Goal: Task Accomplishment & Management: Use online tool/utility

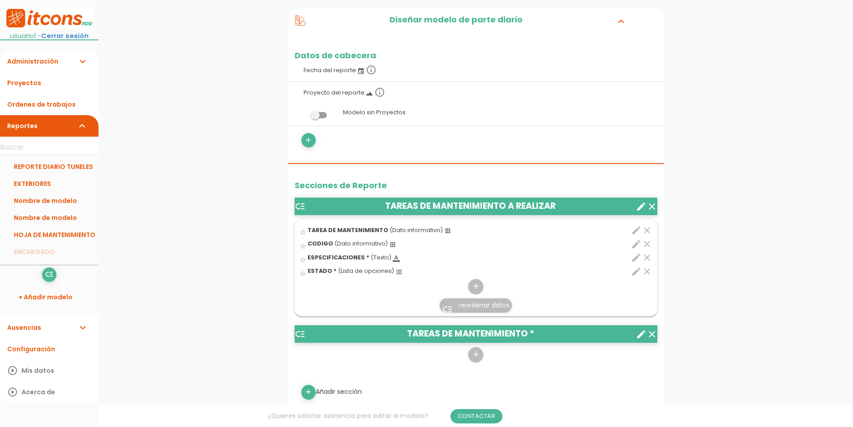
scroll to position [224, 0]
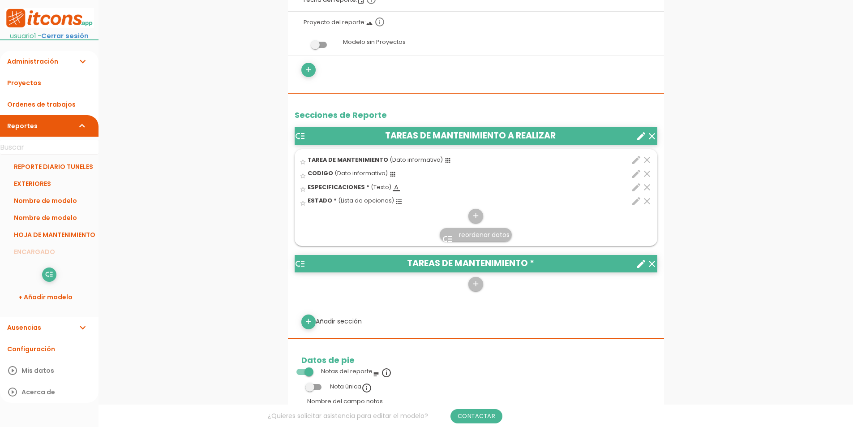
click at [632, 204] on icon "edit" at bounding box center [636, 201] width 11 height 11
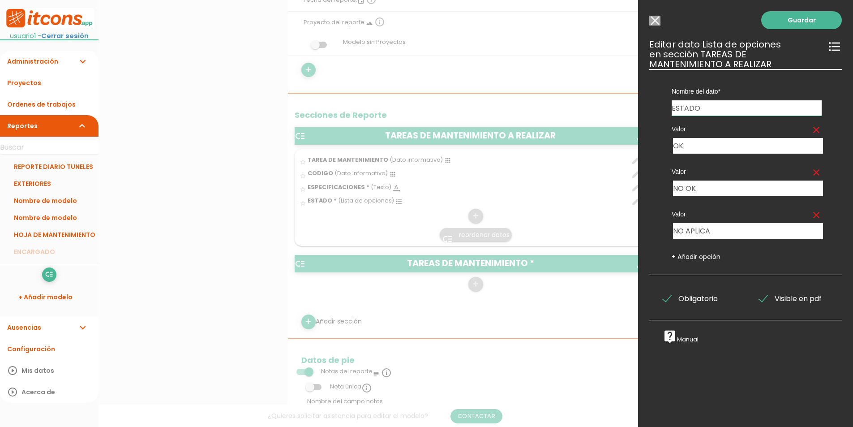
click at [655, 21] on input "Modelo sin Ordenes de trabajos" at bounding box center [654, 21] width 11 height 10
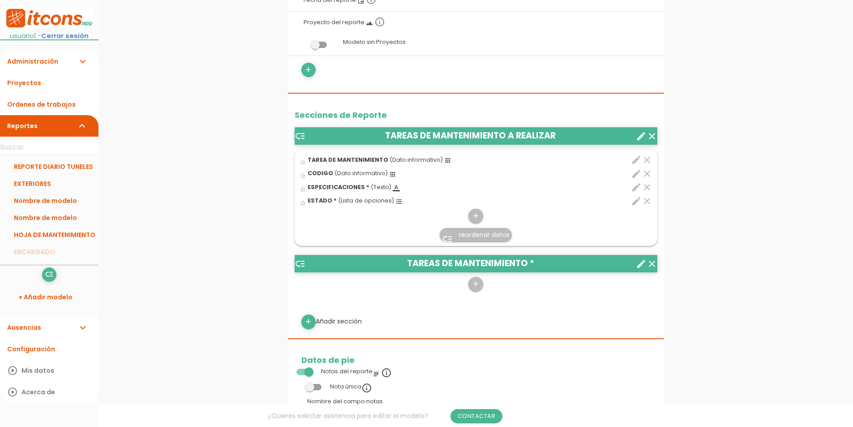
click at [641, 139] on icon "create" at bounding box center [641, 136] width 11 height 11
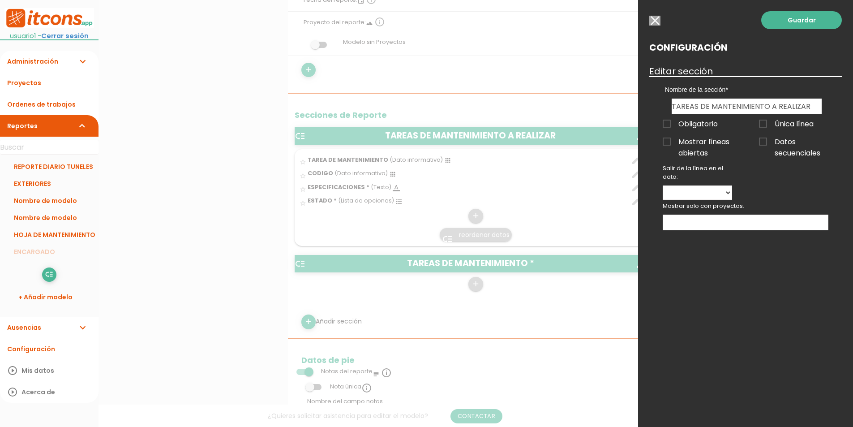
click at [767, 126] on span "Única línea" at bounding box center [786, 123] width 55 height 11
click at [0, 0] on input "Única línea" at bounding box center [0, 0] width 0 height 0
click at [767, 126] on span "Única línea" at bounding box center [786, 123] width 55 height 11
click at [0, 0] on input "Única línea" at bounding box center [0, 0] width 0 height 0
click at [693, 140] on span "Mostrar líneas abiertas" at bounding box center [697, 141] width 69 height 11
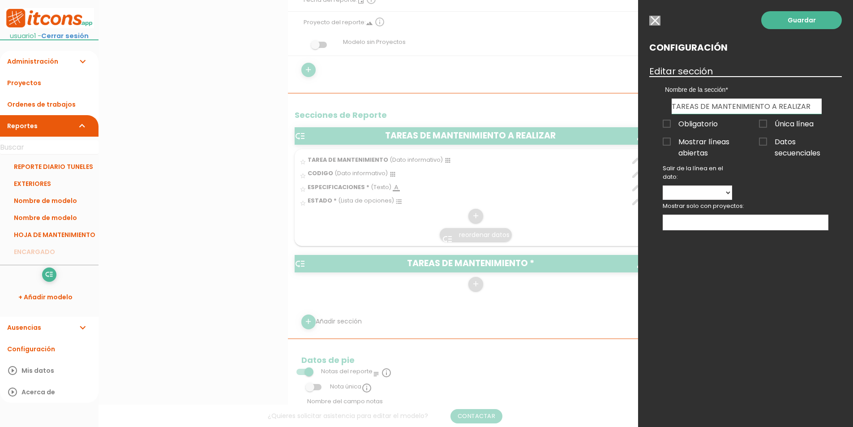
click at [0, 0] on input "Mostrar líneas abiertas" at bounding box center [0, 0] width 0 height 0
click at [773, 124] on span "Única línea" at bounding box center [786, 123] width 55 height 11
click at [0, 0] on input "Única línea" at bounding box center [0, 0] width 0 height 0
click at [771, 124] on span "Única línea" at bounding box center [786, 123] width 55 height 11
click at [0, 0] on input "Única línea" at bounding box center [0, 0] width 0 height 0
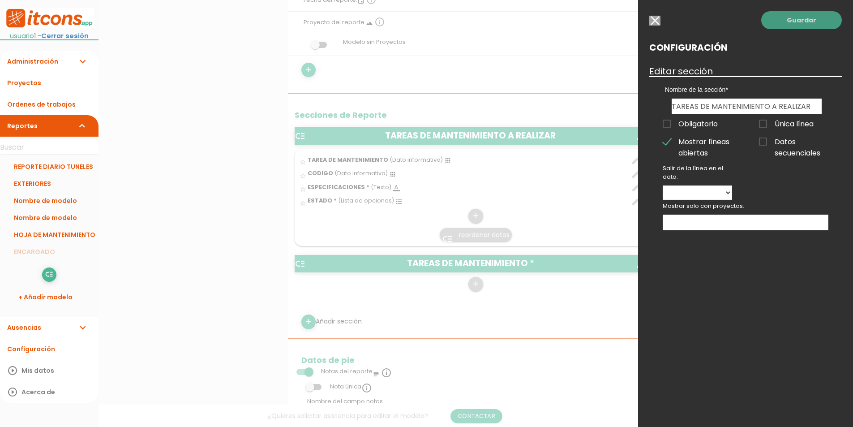
click at [802, 27] on link "Guardar" at bounding box center [801, 20] width 81 height 18
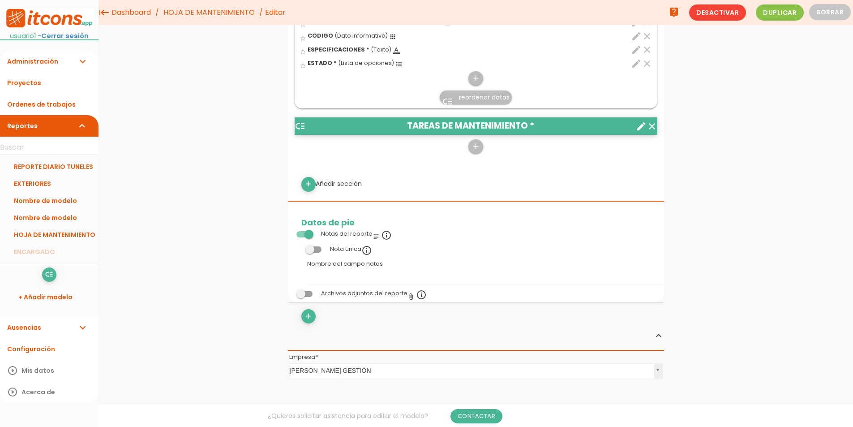
scroll to position [291, 0]
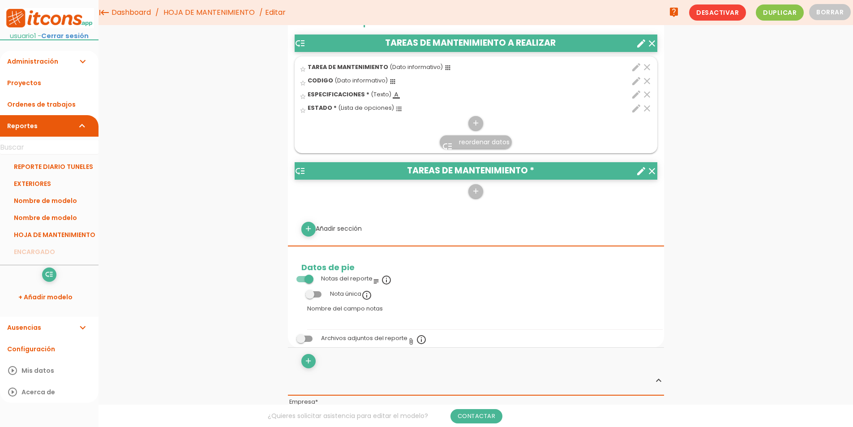
click at [638, 109] on icon "edit" at bounding box center [636, 108] width 11 height 11
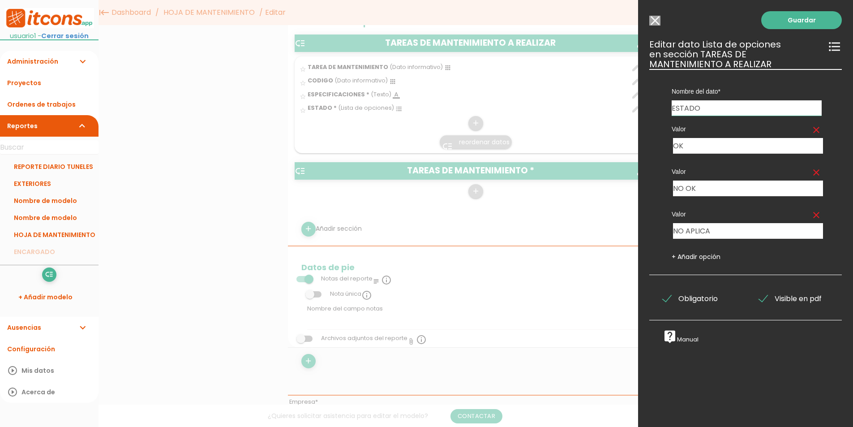
drag, startPoint x: 434, startPoint y: 241, endPoint x: 496, endPoint y: 230, distance: 63.2
click at [434, 241] on div at bounding box center [426, 159] width 853 height 533
click at [802, 21] on link "Guardar" at bounding box center [801, 20] width 81 height 18
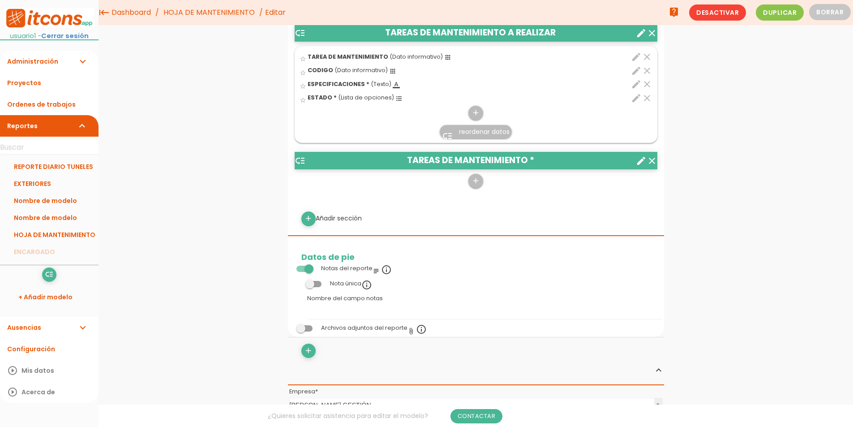
scroll to position [202, 0]
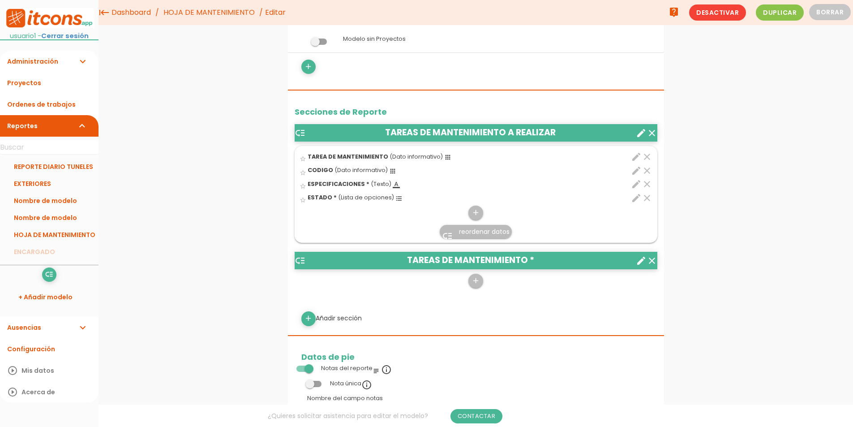
click at [653, 260] on icon "clear" at bounding box center [652, 260] width 11 height 11
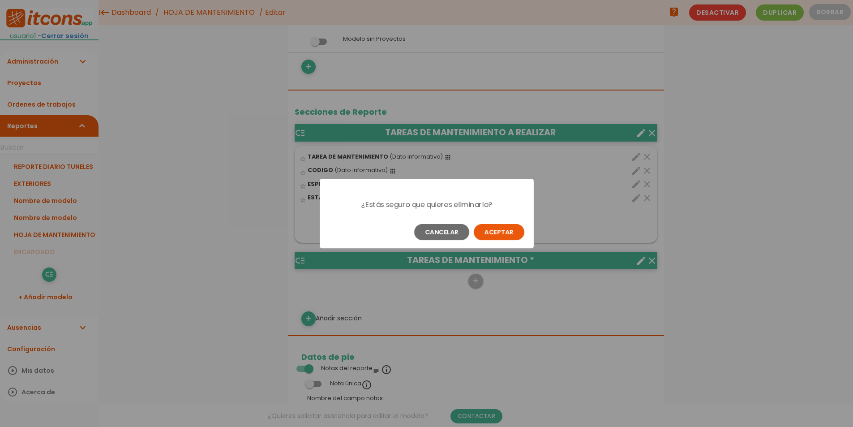
scroll to position [0, 0]
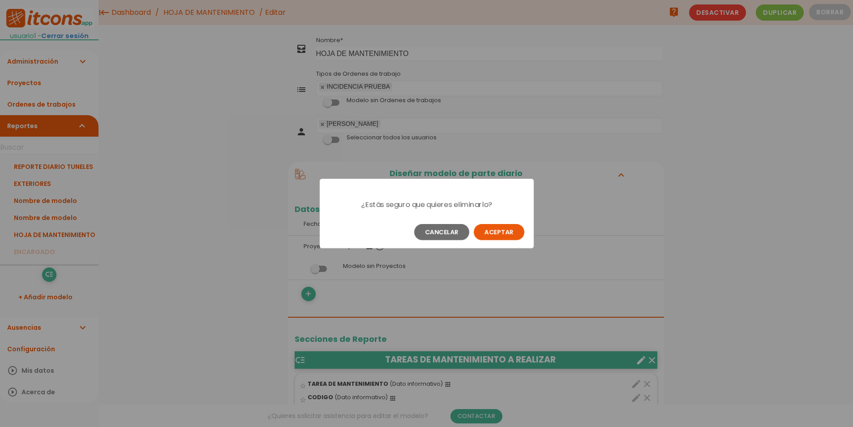
click at [503, 240] on button "Aceptar" at bounding box center [499, 232] width 51 height 16
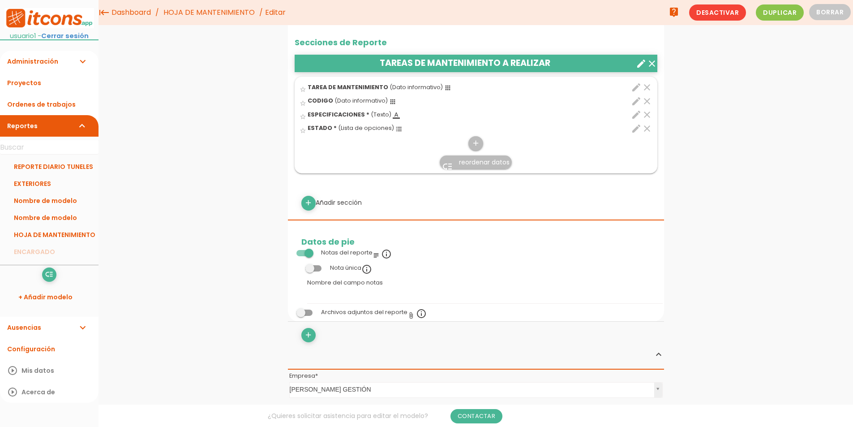
scroll to position [269, 0]
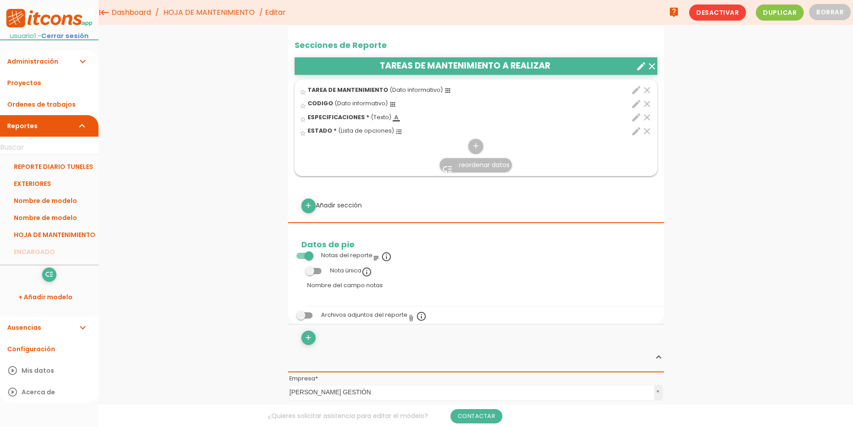
click at [647, 105] on icon "clear" at bounding box center [647, 104] width 11 height 11
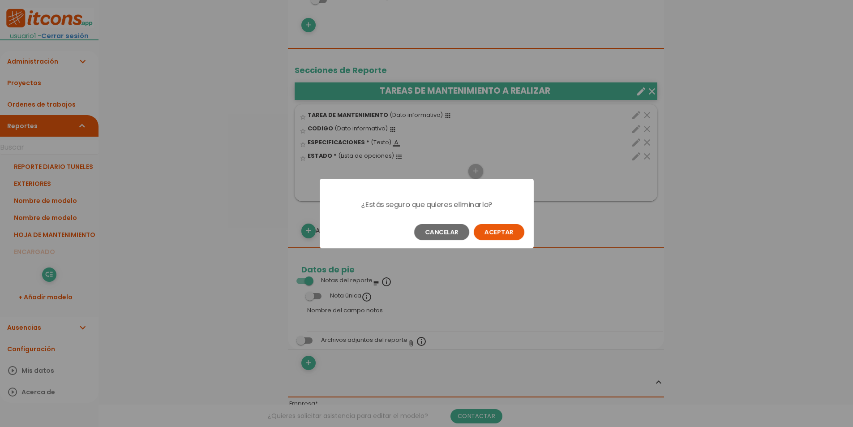
scroll to position [0, 0]
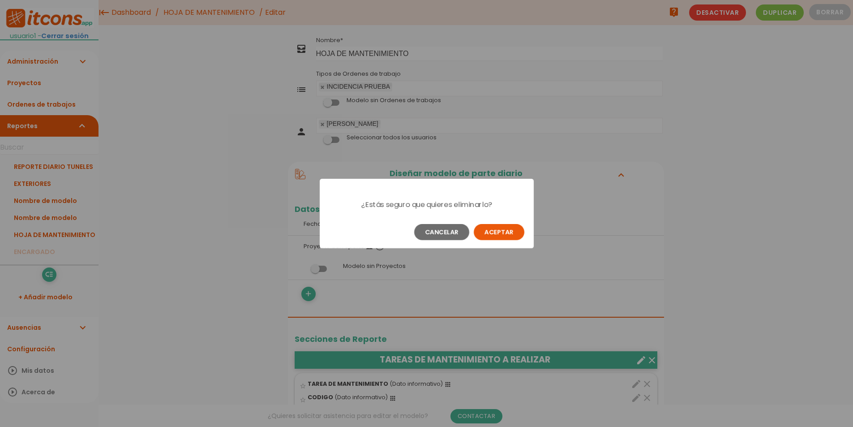
click at [510, 230] on button "Aceptar" at bounding box center [499, 232] width 51 height 16
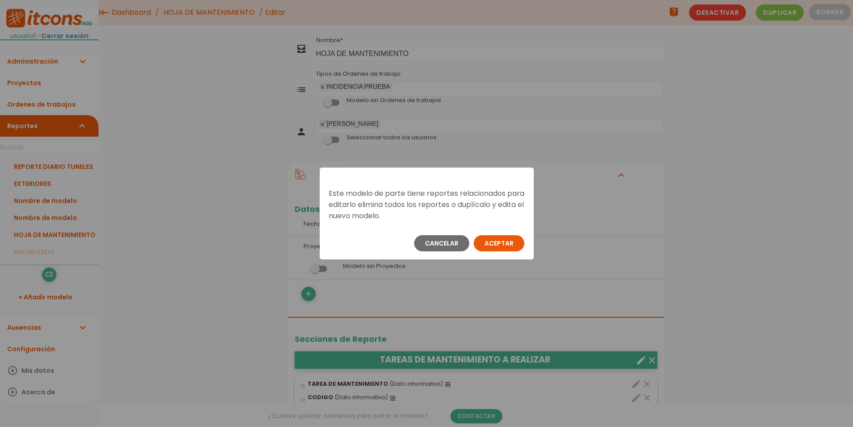
click at [507, 242] on button "Aceptar" at bounding box center [499, 243] width 51 height 16
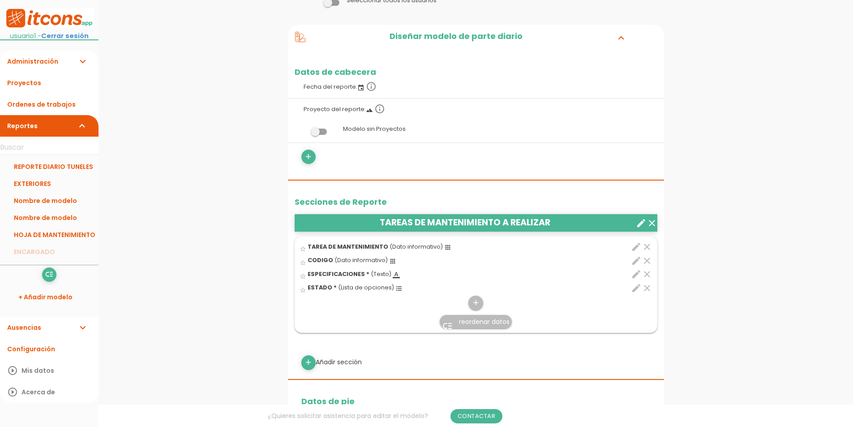
scroll to position [224, 0]
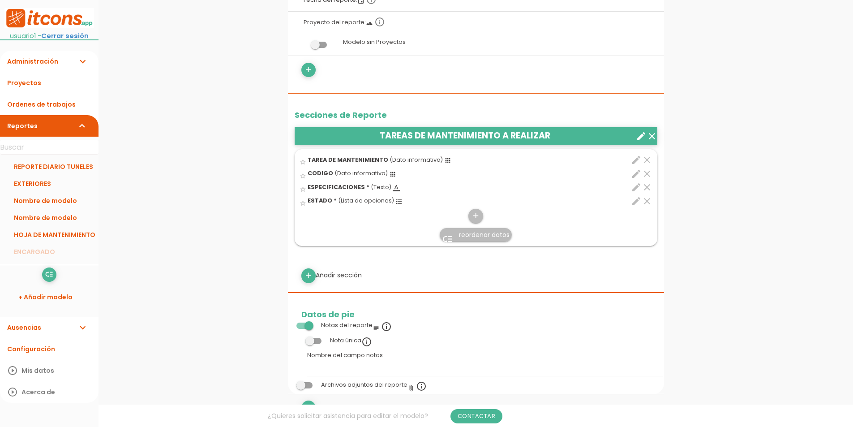
click at [636, 202] on icon "edit" at bounding box center [636, 201] width 11 height 11
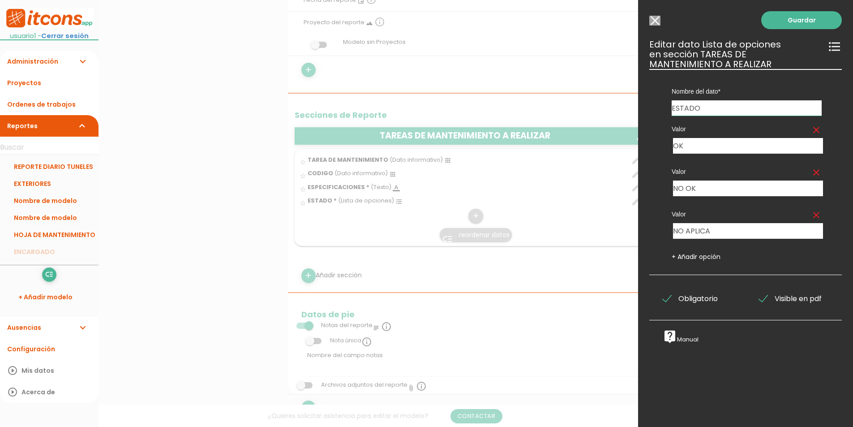
click at [659, 18] on input "Modelo sin Ordenes de trabajos" at bounding box center [654, 21] width 11 height 10
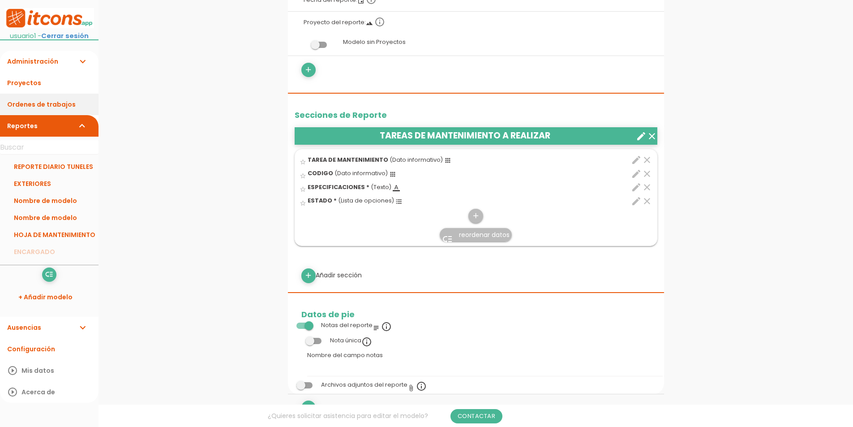
click at [34, 100] on link "Ordenes de trabajos" at bounding box center [49, 104] width 99 height 21
